Goal: Task Accomplishment & Management: Complete application form

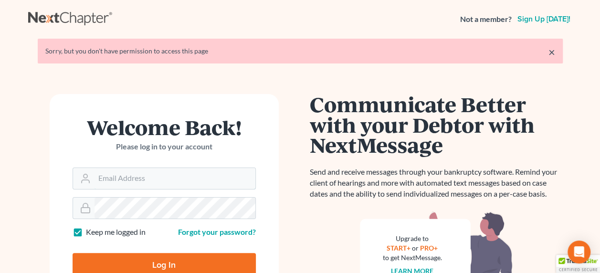
type input "[PERSON_NAME][EMAIL_ADDRESS][DOMAIN_NAME]"
click at [152, 264] on input "Log In" at bounding box center [164, 265] width 183 height 24
type input "Thinking..."
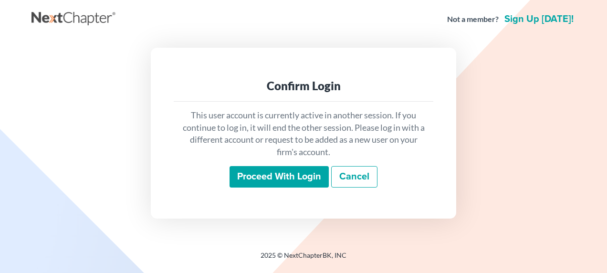
click at [298, 181] on input "Proceed with login" at bounding box center [279, 177] width 99 height 22
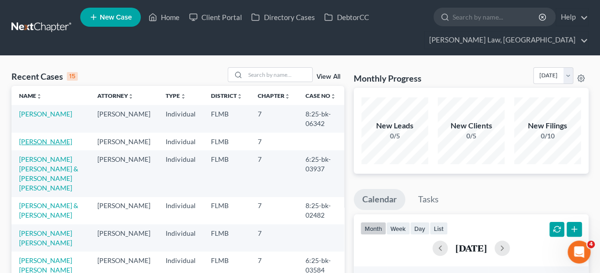
click at [53, 142] on link "Roque, Miguel" at bounding box center [45, 141] width 53 height 8
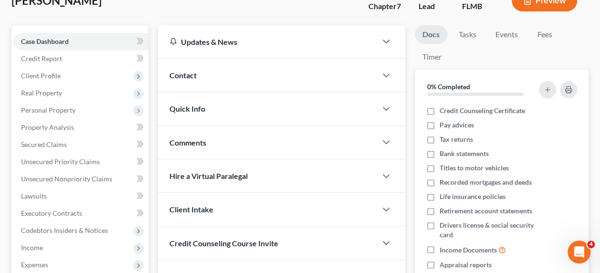
scroll to position [89, 0]
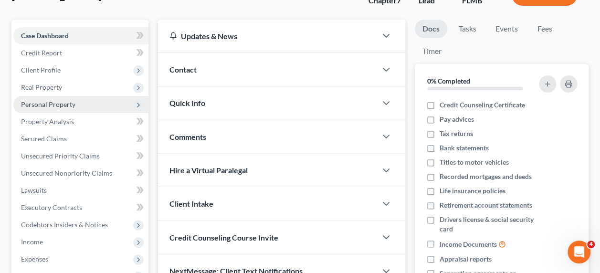
click at [50, 100] on span "Personal Property" at bounding box center [48, 104] width 54 height 8
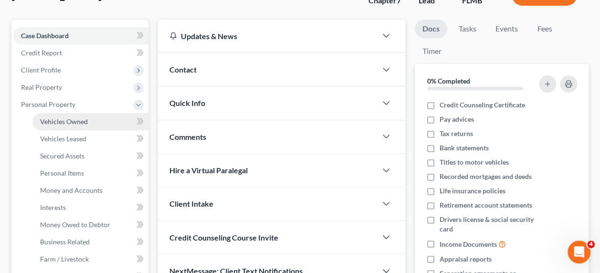
click at [80, 117] on span "Vehicles Owned" at bounding box center [64, 121] width 48 height 8
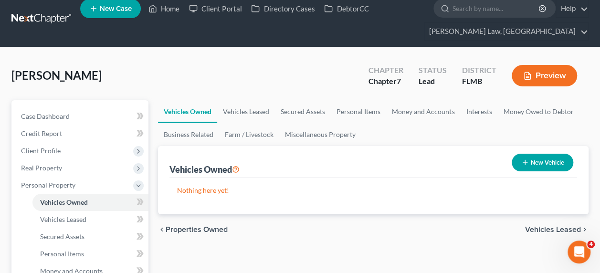
scroll to position [41, 0]
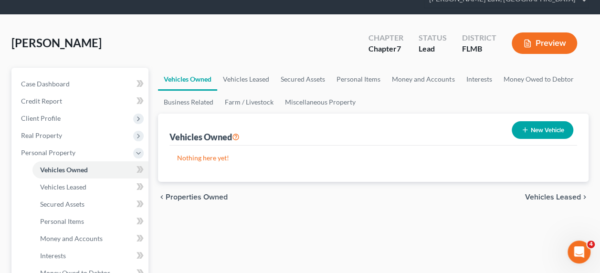
click at [521, 130] on icon "button" at bounding box center [525, 130] width 8 height 8
select select "0"
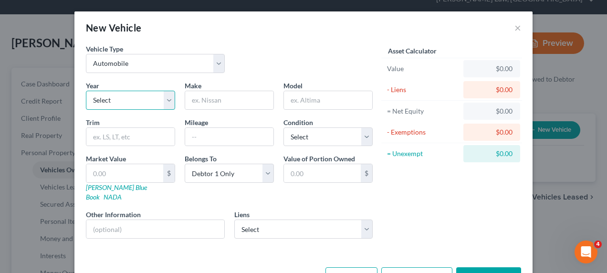
click at [136, 96] on select "Select 2026 2025 2024 2023 2022 2021 2020 2019 2018 2017 2016 2015 2014 2013 20…" at bounding box center [130, 100] width 89 height 19
select select "8"
click at [86, 91] on select "Select 2026 2025 2024 2023 2022 2021 2020 2019 2018 2017 2016 2015 2014 2013 20…" at bounding box center [130, 100] width 89 height 19
click at [236, 101] on input "text" at bounding box center [229, 100] width 88 height 18
type input "Hyndai"
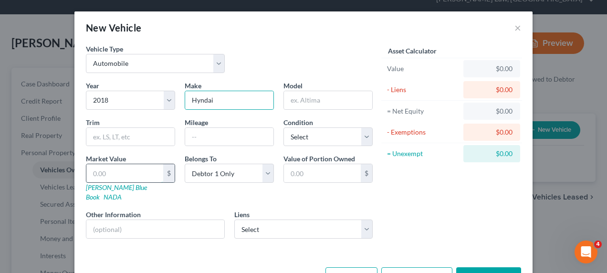
click at [134, 167] on input "text" at bounding box center [124, 173] width 77 height 18
click at [332, 48] on div "Vehicle Type Select Automobile Truck Trailer Watercraft Aircraft Motor Home Atv…" at bounding box center [229, 62] width 296 height 37
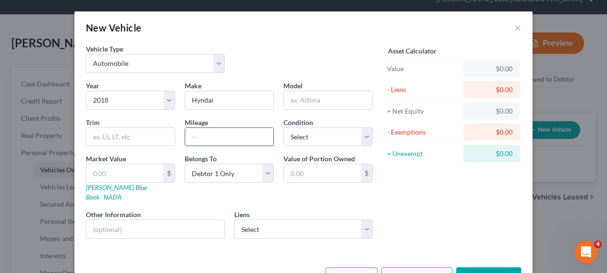
click at [202, 135] on input "text" at bounding box center [229, 137] width 88 height 18
type input "60000"
click at [409, 186] on div "Asset Calculator Value $0.00 - Liens $0.00 = Net Equity $0.00 - Exemptions $0.0…" at bounding box center [452, 145] width 148 height 202
click at [473, 267] on button "Save & Close" at bounding box center [488, 277] width 65 height 20
